Goal: Transaction & Acquisition: Purchase product/service

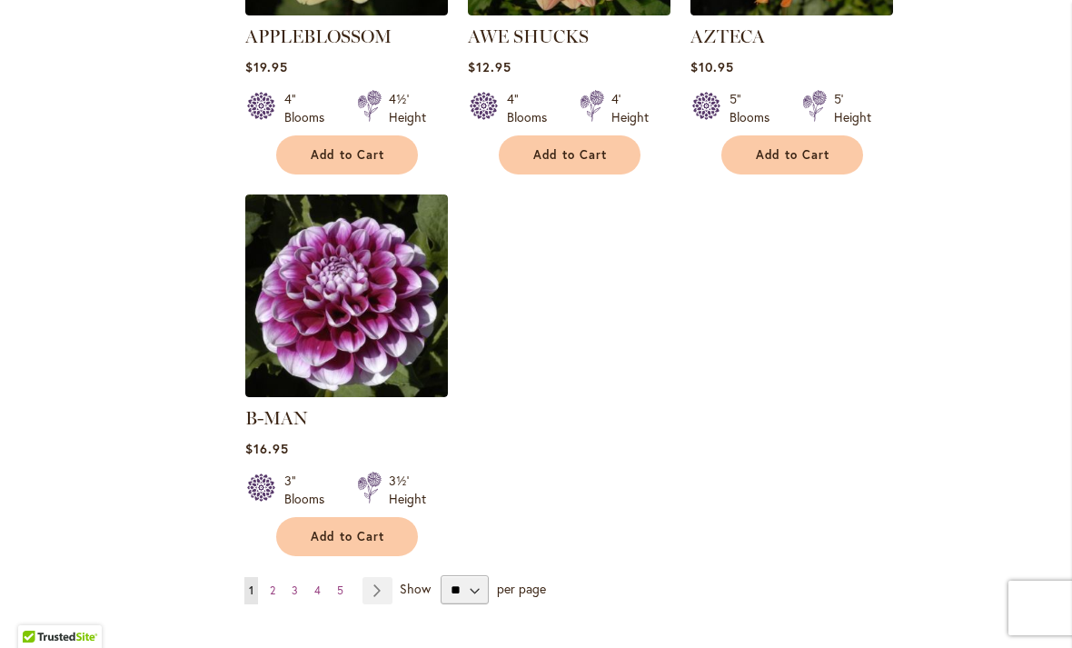
scroll to position [2193, 0]
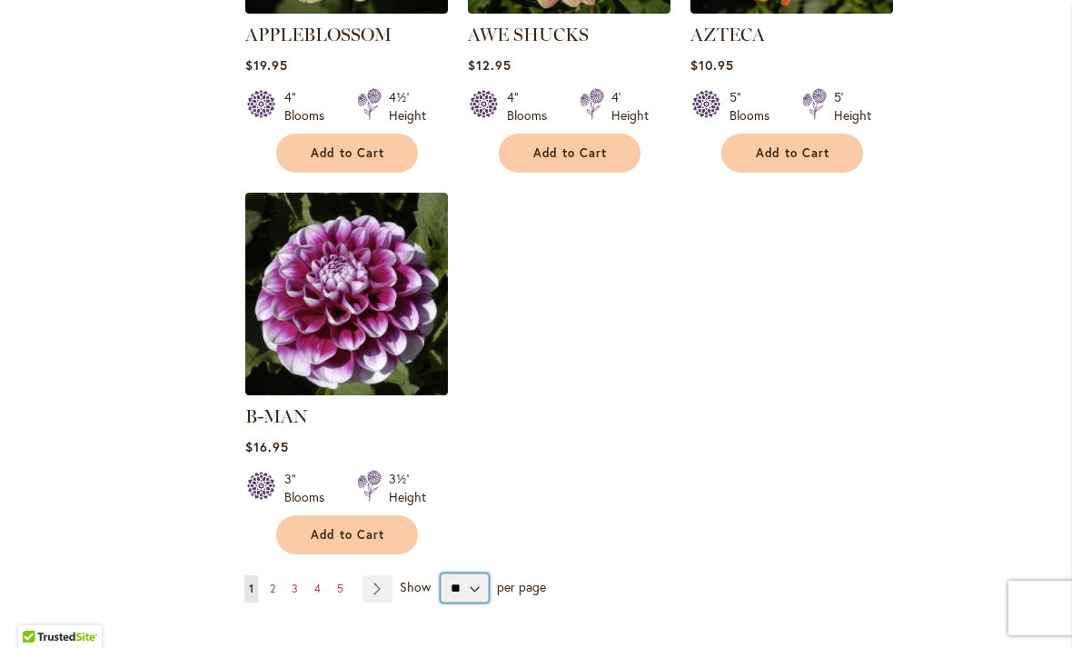
click at [470, 573] on select "** ** ** **" at bounding box center [464, 587] width 48 height 29
select select "**"
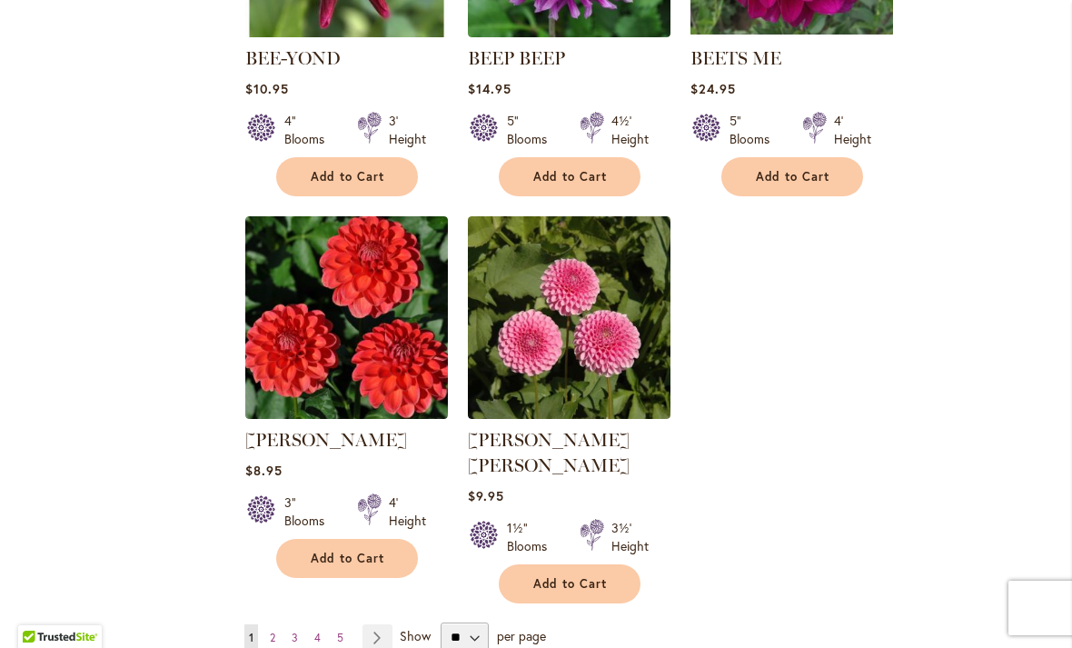
scroll to position [4244, 0]
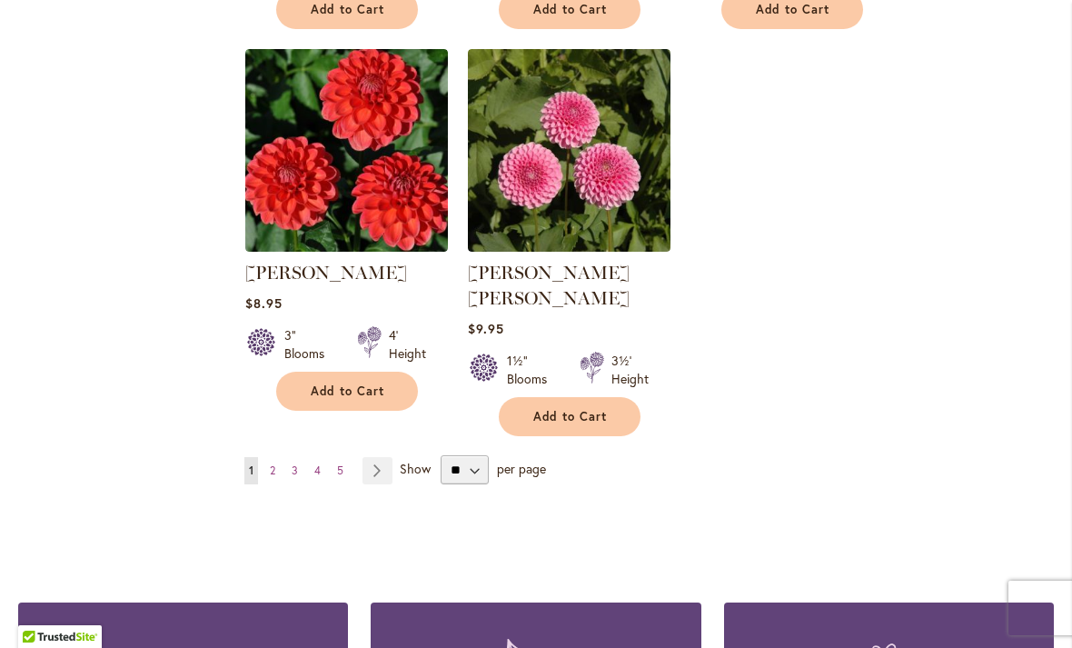
click at [380, 457] on link "Page Next" at bounding box center [377, 470] width 30 height 27
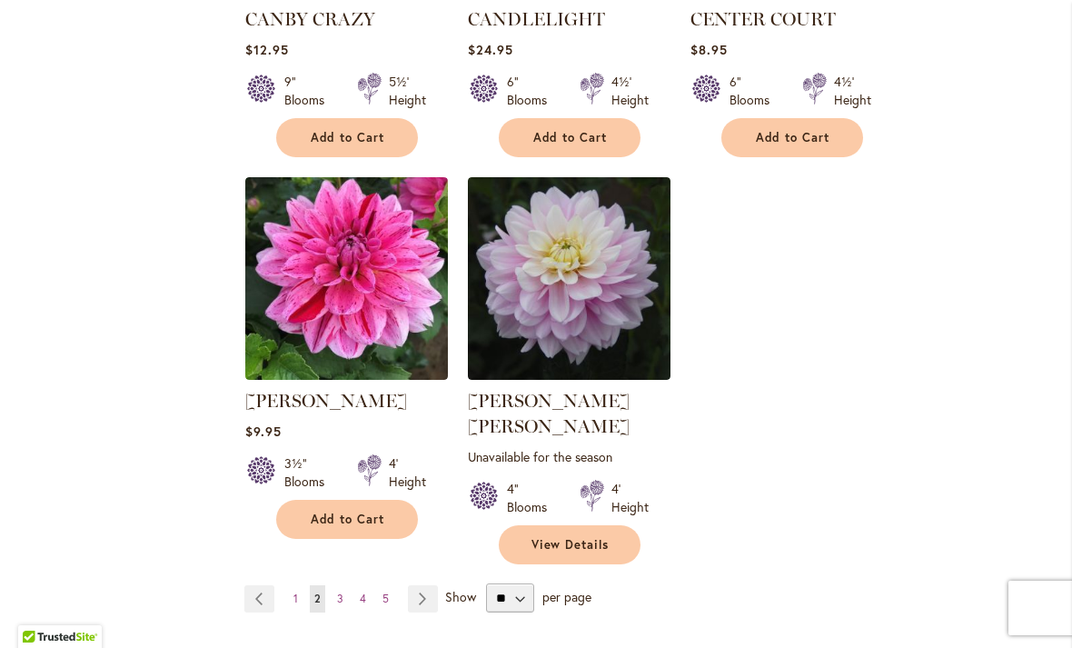
scroll to position [4270, 0]
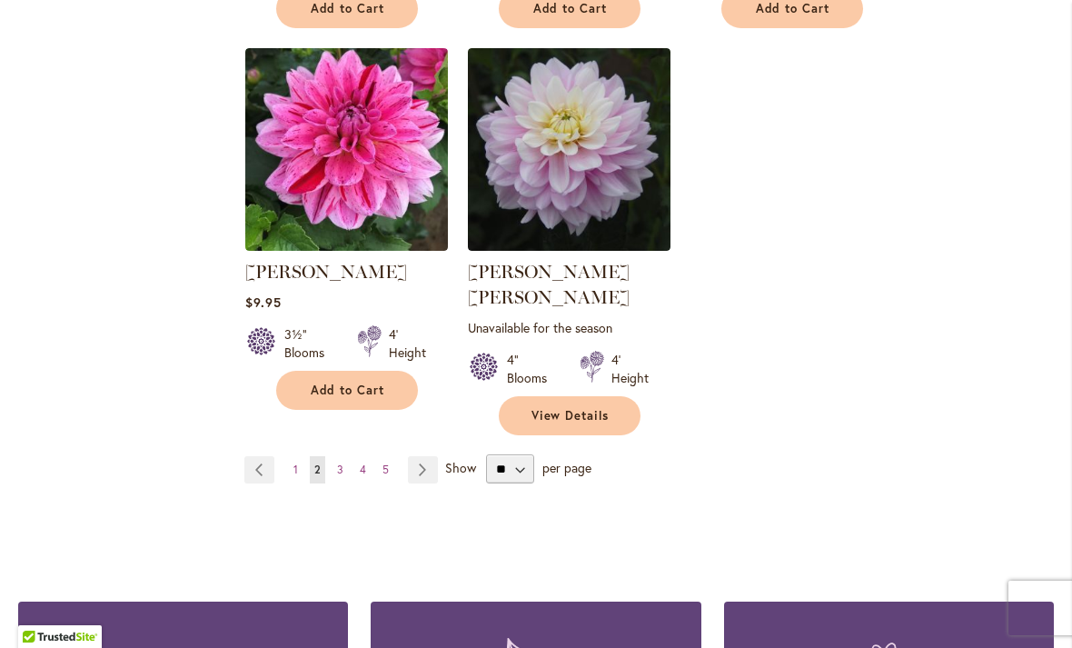
click at [423, 456] on link "Page Next" at bounding box center [423, 469] width 30 height 27
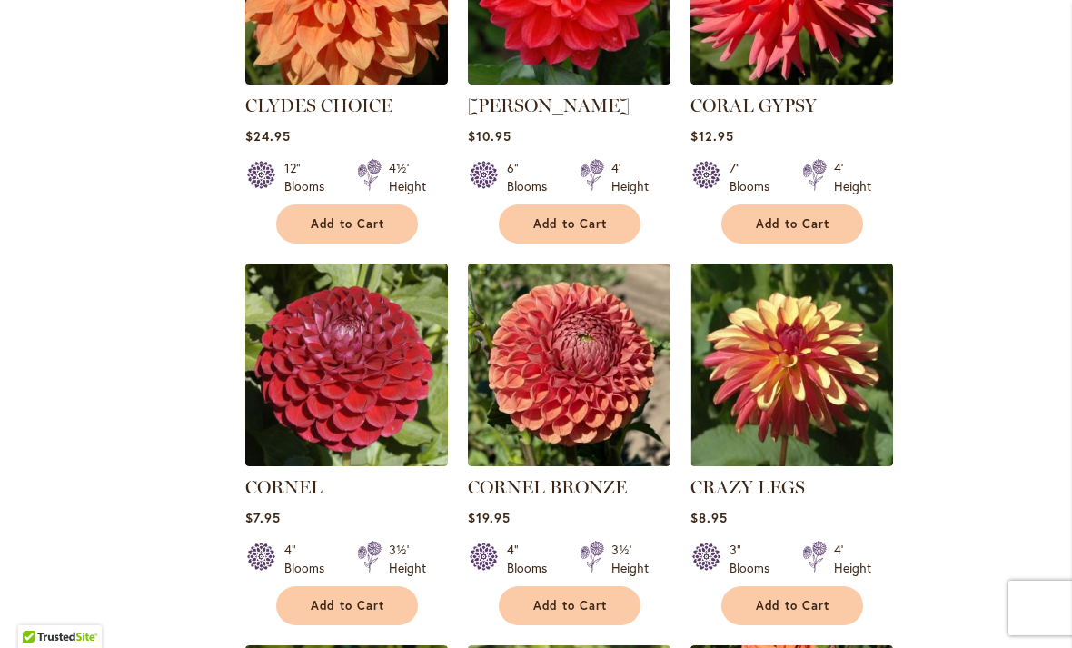
scroll to position [2527, 0]
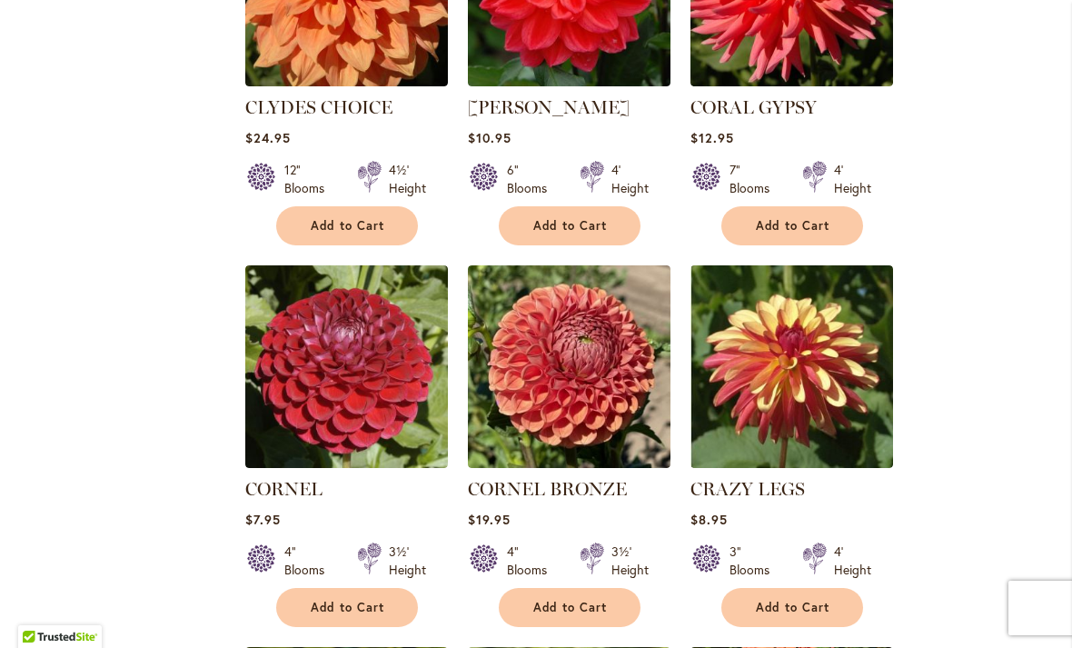
click at [644, 323] on img at bounding box center [569, 366] width 203 height 203
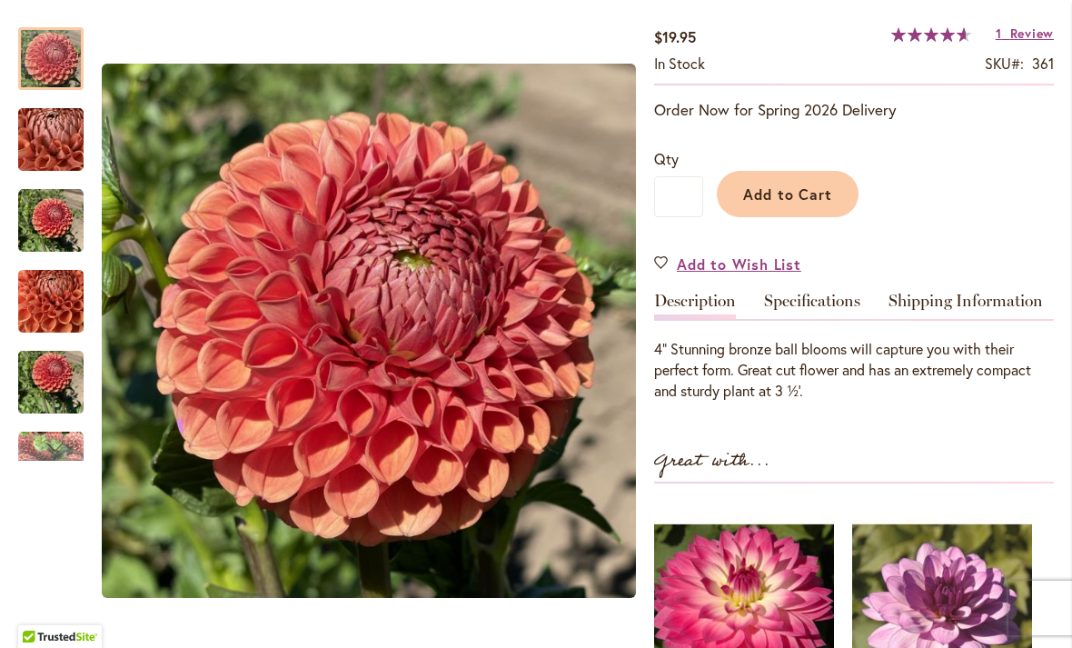
scroll to position [369, 0]
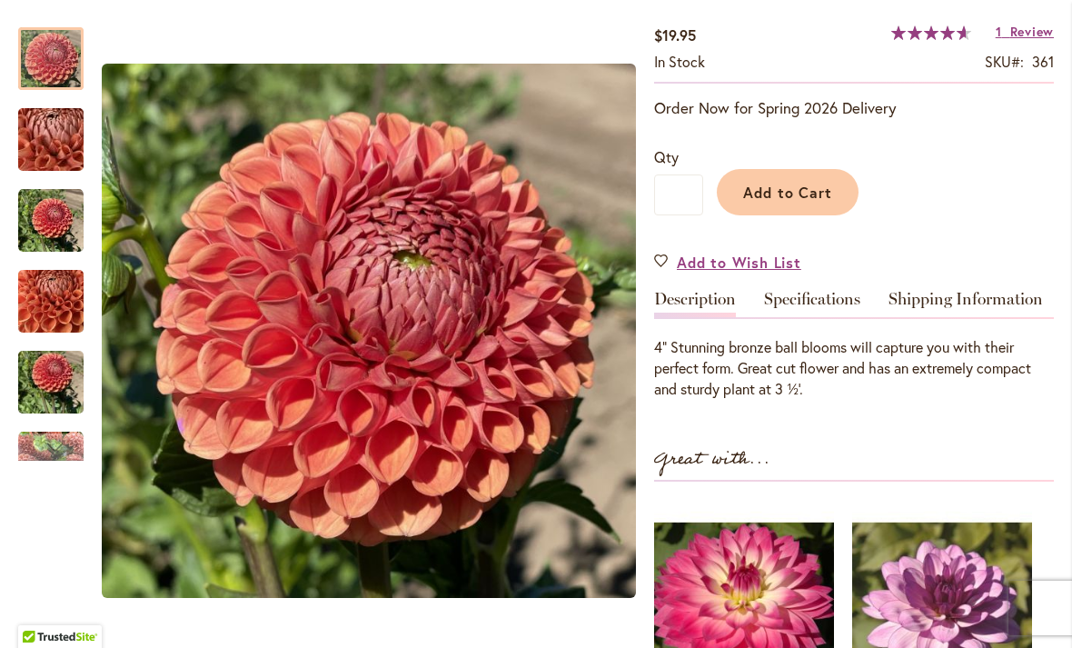
click at [806, 300] on link "Specifications" at bounding box center [812, 304] width 96 height 26
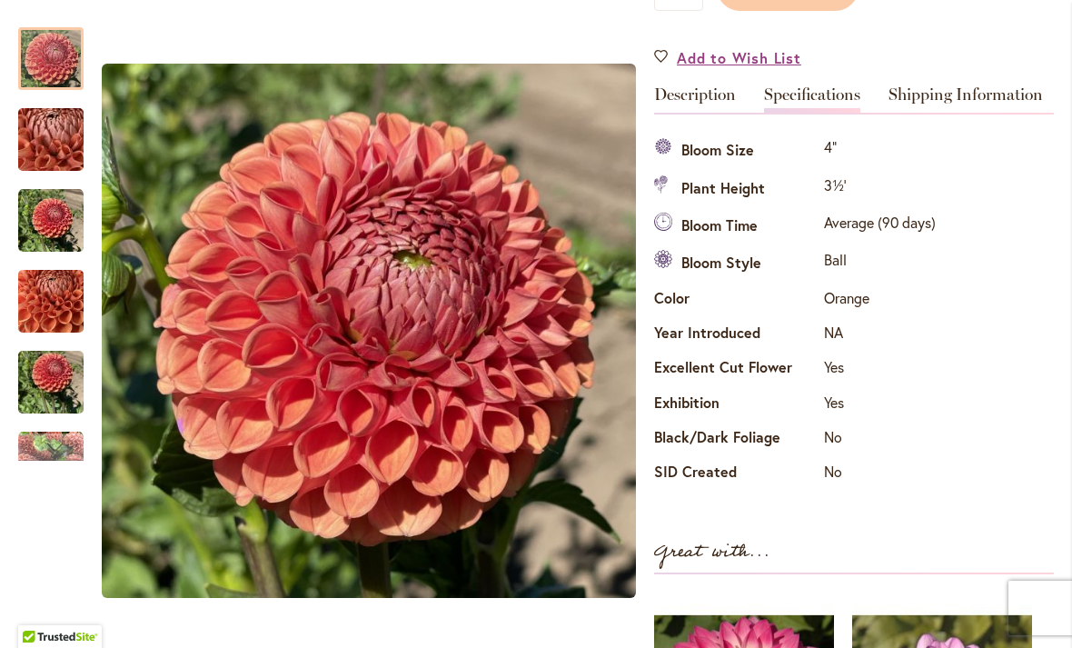
scroll to position [572, 0]
click at [712, 102] on link "Description" at bounding box center [695, 100] width 82 height 26
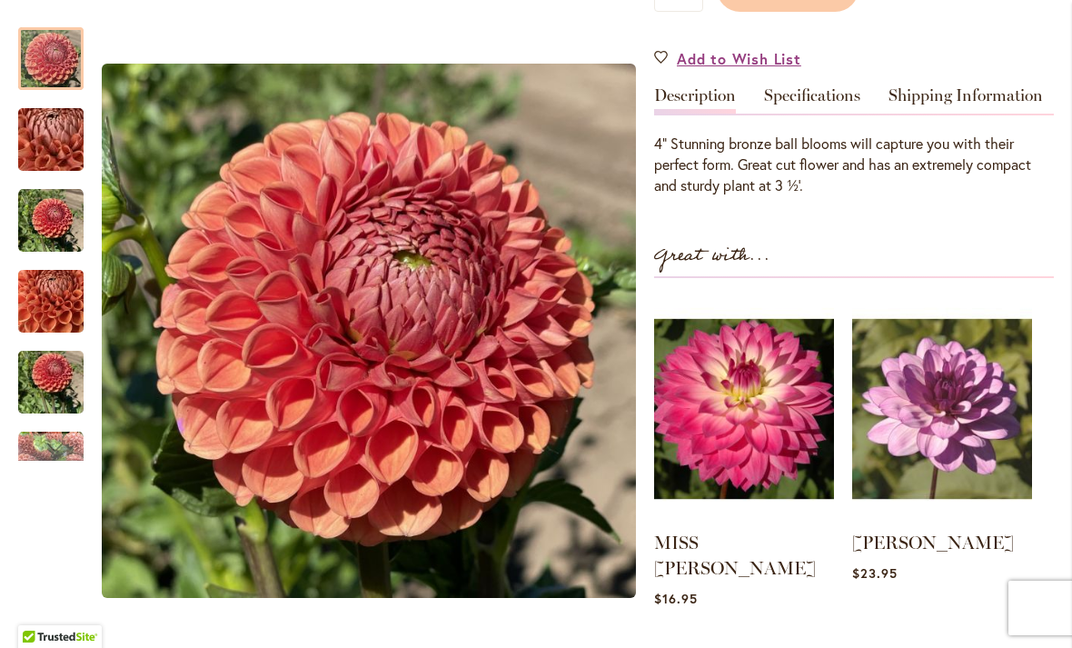
click at [934, 97] on link "Shipping Information" at bounding box center [965, 100] width 154 height 26
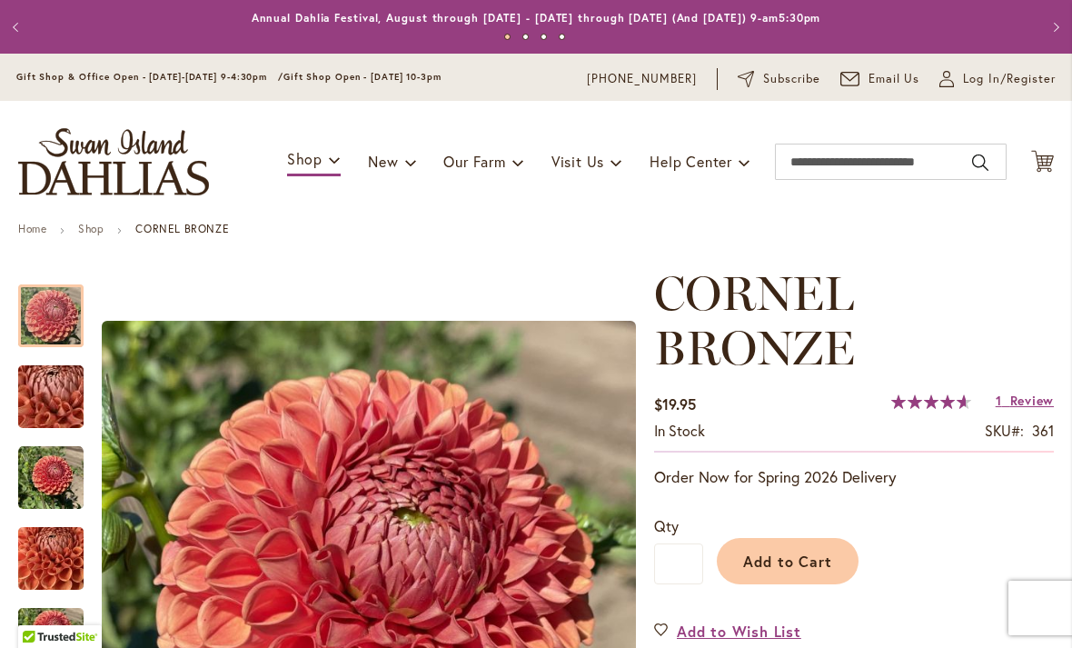
scroll to position [0, 0]
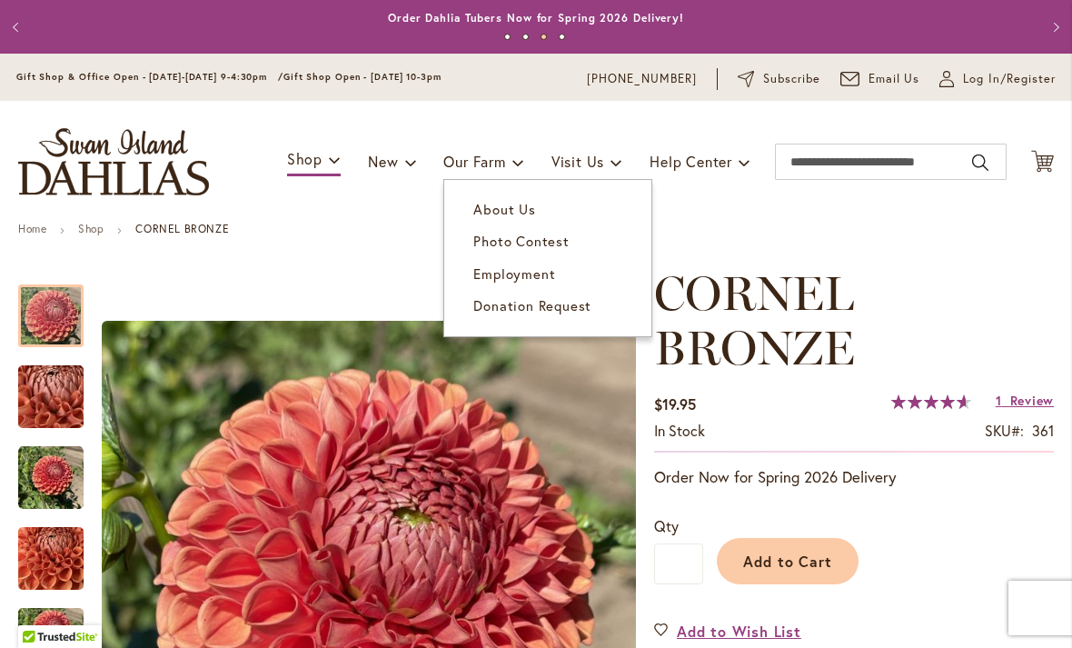
click at [497, 158] on span "Our Farm" at bounding box center [474, 161] width 62 height 19
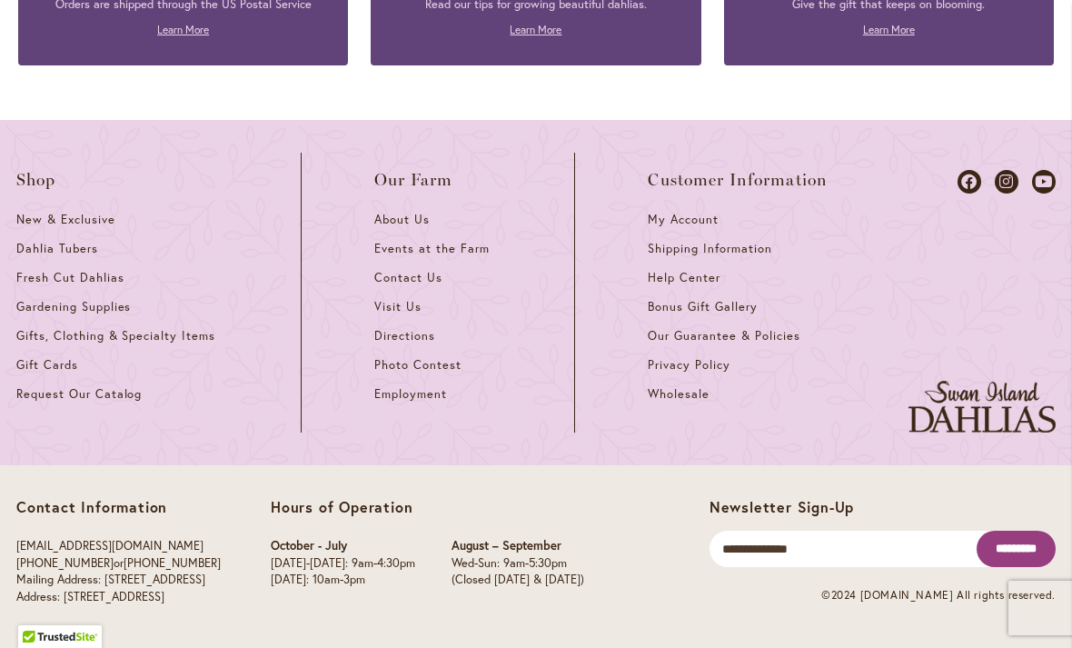
scroll to position [2536, 0]
